Goal: Task Accomplishment & Management: Complete application form

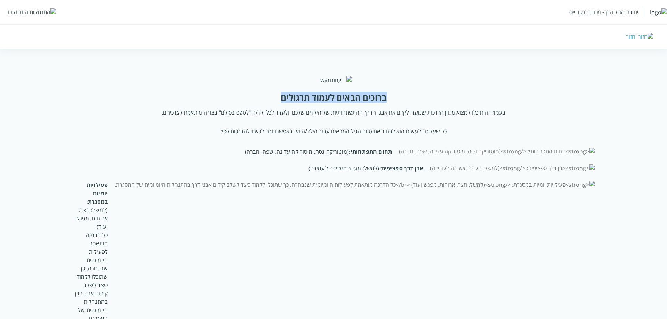
drag, startPoint x: 281, startPoint y: 117, endPoint x: 389, endPoint y: 110, distance: 109.0
click at [389, 110] on div "ברוכים הבאים לעמוד תרגולים בעמוד זה תוכלו למצוא מגוון הדרכות שנועדו לקדם את אבנ…" at bounding box center [334, 227] width 534 height 303
click at [387, 116] on div "ברוכים הבאים לעמוד תרגולים בעמוד זה תוכלו למצוא מגוון הדרכות שנועדו לקדם את אבנ…" at bounding box center [334, 235] width 534 height 287
drag, startPoint x: 385, startPoint y: 121, endPoint x: 277, endPoint y: 125, distance: 108.1
click at [277, 125] on div "ברוכים הבאים לעמוד תרגולים בעמוד זה תוכלו למצוא מגוון הדרכות שנועדו לקדם את אבנ…" at bounding box center [334, 235] width 534 height 287
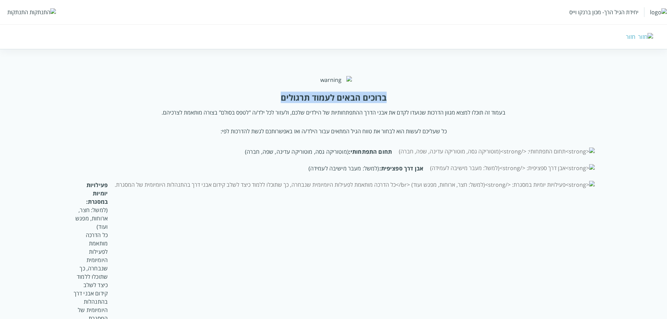
click at [291, 103] on div "ברוכים הבאים לעמוד תרגולים" at bounding box center [334, 97] width 106 height 11
drag, startPoint x: 310, startPoint y: 119, endPoint x: 371, endPoint y: 120, distance: 61.5
click at [371, 103] on div "ברוכים הבאים לעמוד תרגולים" at bounding box center [334, 97] width 106 height 11
click at [386, 103] on div "ברוכים הבאים לעמוד תרגולים" at bounding box center [334, 97] width 106 height 11
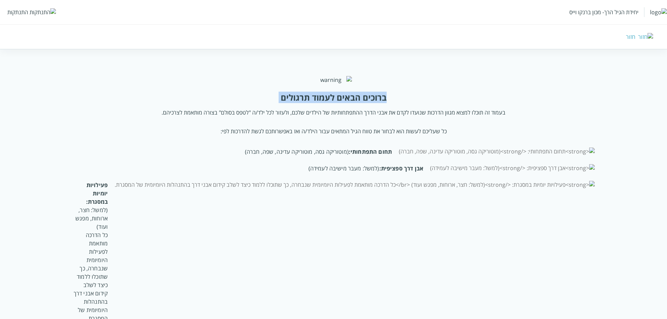
click at [386, 103] on div "ברוכים הבאים לעמוד תרגולים" at bounding box center [334, 97] width 106 height 11
click at [343, 103] on div "ברוכים הבאים לעמוד תרגולים" at bounding box center [334, 97] width 106 height 11
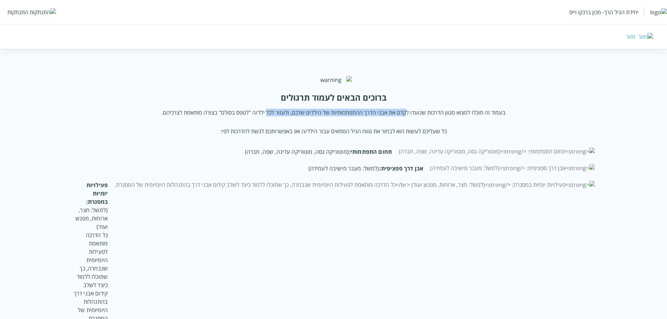
drag, startPoint x: 267, startPoint y: 124, endPoint x: 404, endPoint y: 121, distance: 136.5
click at [404, 121] on div "ברוכים הבאים לעמוד תרגולים בעמוד זה תוכלו למצוא מגוון הדרכות שנועדו לקדם את אבנ…" at bounding box center [334, 235] width 534 height 287
click at [382, 103] on div "ברוכים הבאים לעמוד תרגולים" at bounding box center [334, 97] width 106 height 11
click at [378, 103] on div "ברוכים הבאים לעמוד תרגולים" at bounding box center [334, 97] width 106 height 11
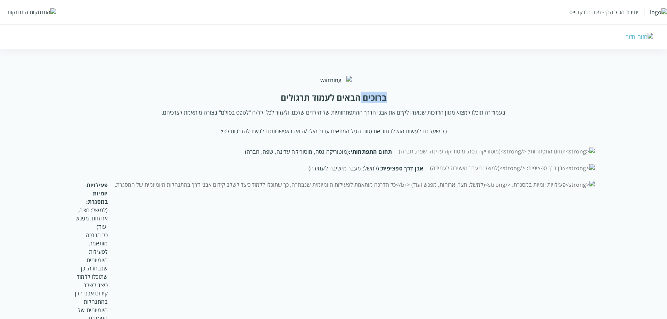
click at [377, 103] on div "ברוכים הבאים לעמוד תרגולים" at bounding box center [334, 97] width 106 height 11
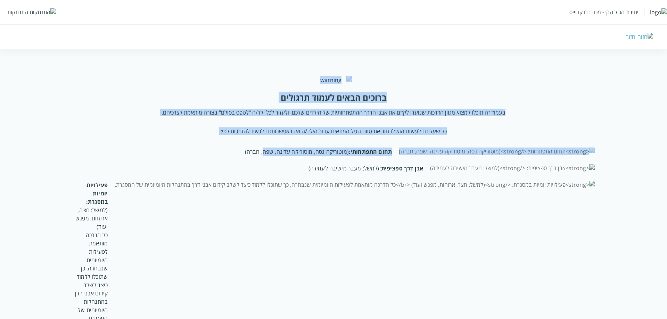
drag, startPoint x: 358, startPoint y: 81, endPoint x: 340, endPoint y: 163, distance: 84.0
click at [340, 163] on div "ברוכים הבאים לעמוד תרגולים בעמוד זה תוכלו למצוא מגוון הדרכות שנועדו לקדם את אבנ…" at bounding box center [334, 227] width 534 height 303
click at [330, 143] on div "ברוכים הבאים לעמוד תרגולים בעמוד זה תוכלו למצוא מגוון הדרכות שנועדו לקדם את אבנ…" at bounding box center [334, 235] width 534 height 287
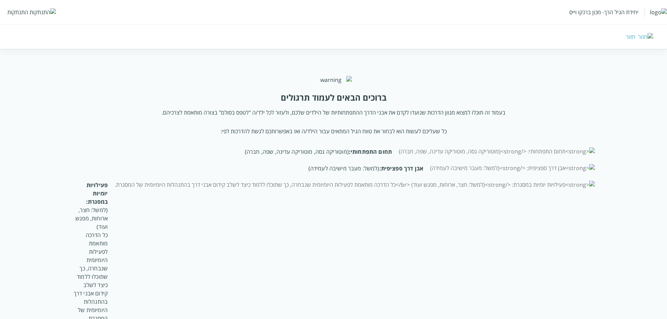
click at [338, 103] on div "ברוכים הבאים לעמוד תרגולים" at bounding box center [334, 97] width 106 height 11
click at [330, 84] on img at bounding box center [333, 80] width 37 height 8
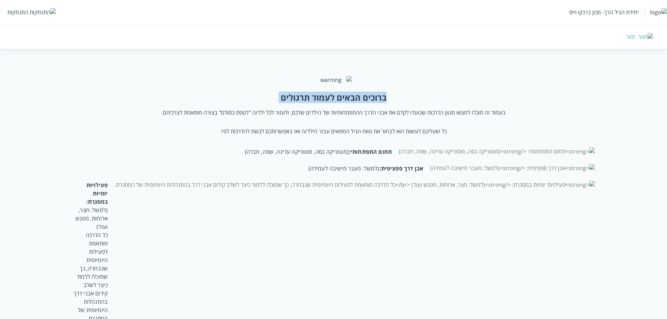
click at [330, 84] on img at bounding box center [333, 80] width 37 height 8
click at [281, 103] on div "ברוכים הבאים לעמוד תרגולים" at bounding box center [334, 97] width 106 height 11
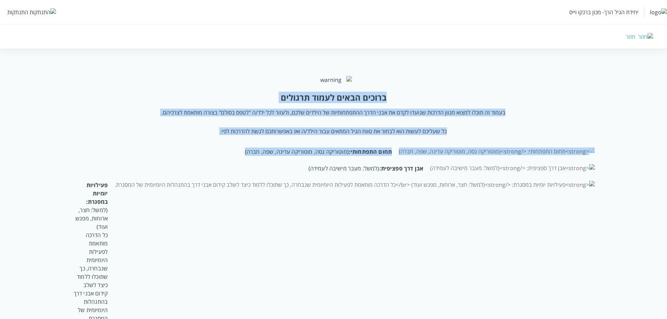
drag, startPoint x: 281, startPoint y: 121, endPoint x: 384, endPoint y: 162, distance: 110.4
click at [384, 162] on div "ברוכים הבאים לעמוד תרגולים בעמוד זה תוכלו למצוא מגוון הדרכות שנועדו לקדם את אבנ…" at bounding box center [334, 235] width 534 height 287
click at [347, 135] on p "כל שעליכם לעשות הוא לבחור את טווח הגיל המתאים עבור הילד/ה ואז באפשרותכם לגשת לה…" at bounding box center [334, 131] width 226 height 8
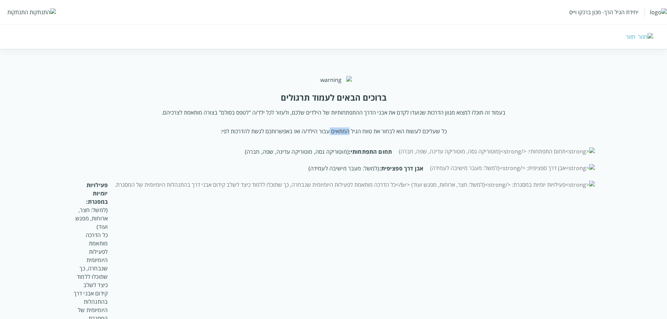
click at [347, 135] on p "כל שעליכם לעשות הוא לבחור את טווח הגיל המתאים עבור הילד/ה ואז באפשרותכם לגשת לה…" at bounding box center [334, 131] width 226 height 8
click at [333, 116] on p "בעמוד זה תוכלו למצוא מגוון הדרכות שנועדו לקדם את אבני הדרך ההתפתחותיות של הילדי…" at bounding box center [334, 113] width 344 height 8
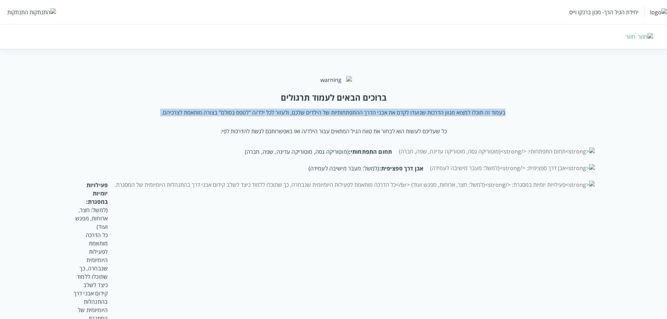
click at [333, 116] on p "בעמוד זה תוכלו למצוא מגוון הדרכות שנועדו לקדם את אבני הדרך ההתפתחותיות של הילדי…" at bounding box center [334, 113] width 344 height 8
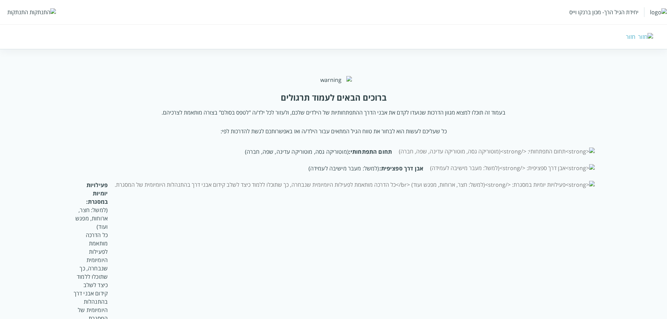
click at [340, 103] on div "ברוכים הבאים לעמוד תרגולים" at bounding box center [334, 97] width 106 height 11
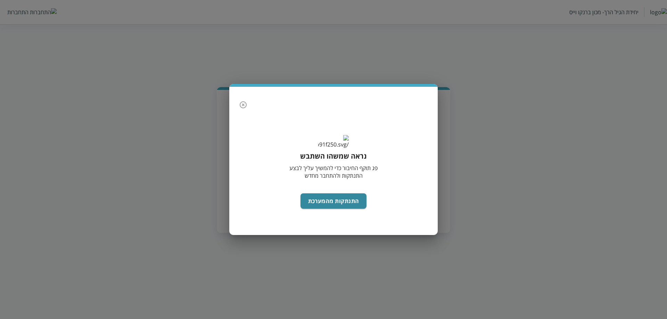
click at [242, 101] on icon "button" at bounding box center [243, 104] width 7 height 7
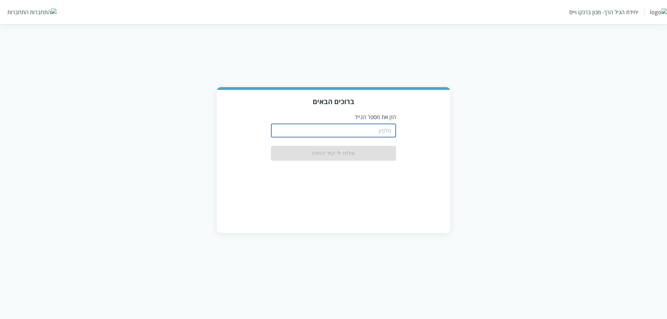
click at [319, 128] on input "tel" at bounding box center [333, 131] width 125 height 14
type input "0548499999"
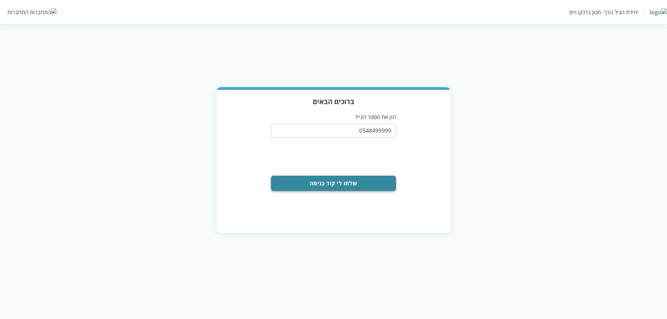
click at [343, 184] on button "שלחו לי קוד כניסה" at bounding box center [333, 183] width 125 height 15
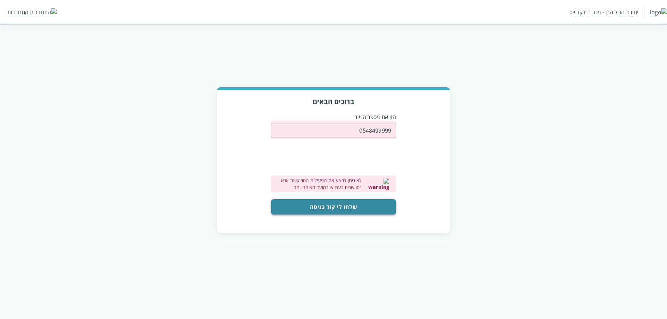
click at [315, 208] on button "שלחו לי קוד כניסה" at bounding box center [333, 206] width 125 height 15
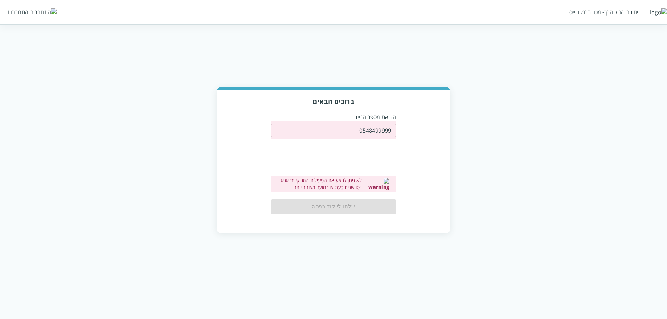
click at [398, 201] on div "ברוכים הבאים הזן את מספר הנייד 0548499999 ​ 0cAFcWeA6NhEIl7CmTxF9HJPPbXquzGtsqO…" at bounding box center [333, 161] width 233 height 142
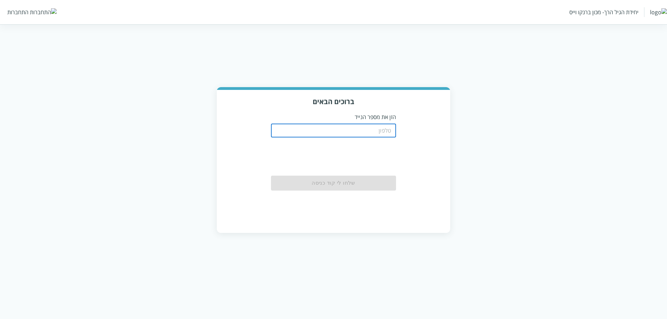
type input "0548499999"
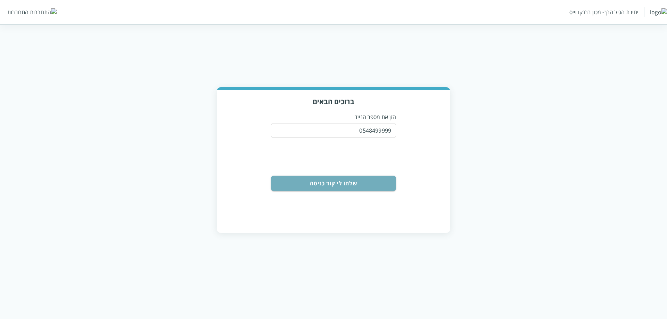
click at [365, 187] on button "שלחו לי קוד כניסה" at bounding box center [333, 183] width 125 height 15
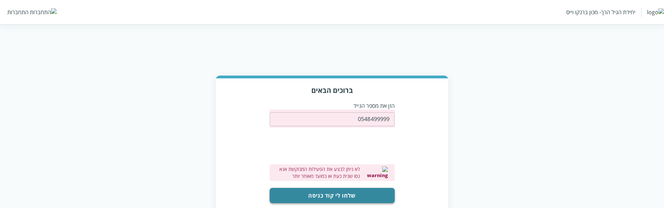
click at [359, 197] on button "שלחו לי קוד כניסה" at bounding box center [332, 195] width 125 height 15
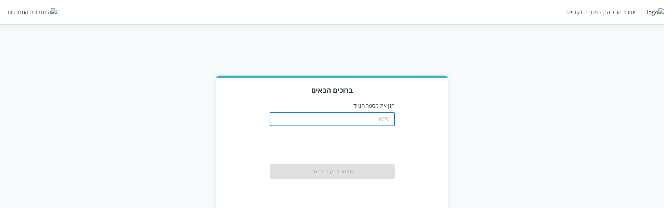
click at [380, 114] on input "tel" at bounding box center [332, 120] width 125 height 14
type input "0548499999"
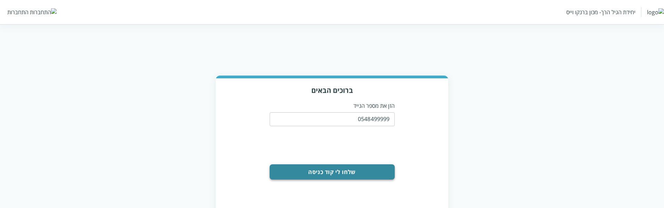
click at [340, 174] on button "שלחו לי קוד כניסה" at bounding box center [332, 172] width 125 height 15
